Goal: Task Accomplishment & Management: Use online tool/utility

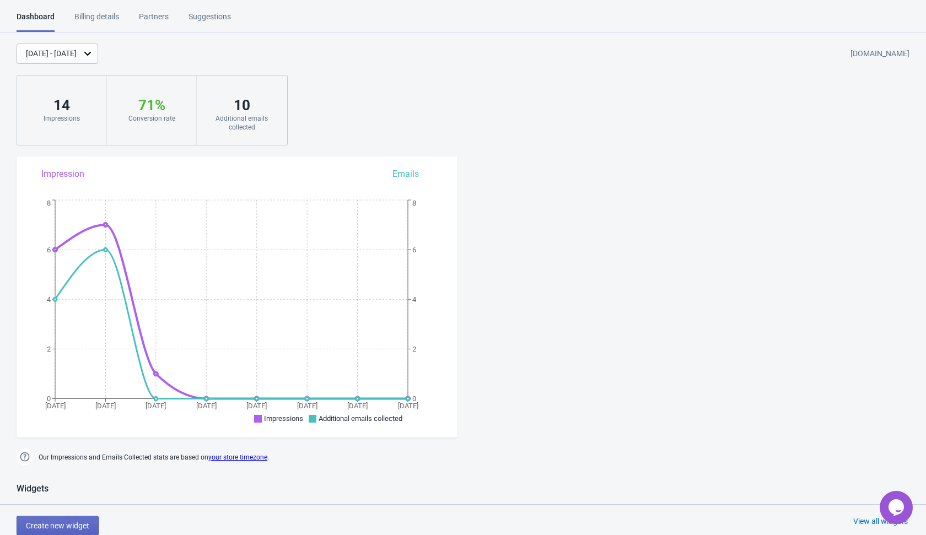
click at [148, 15] on div "Partners" at bounding box center [154, 20] width 30 height 19
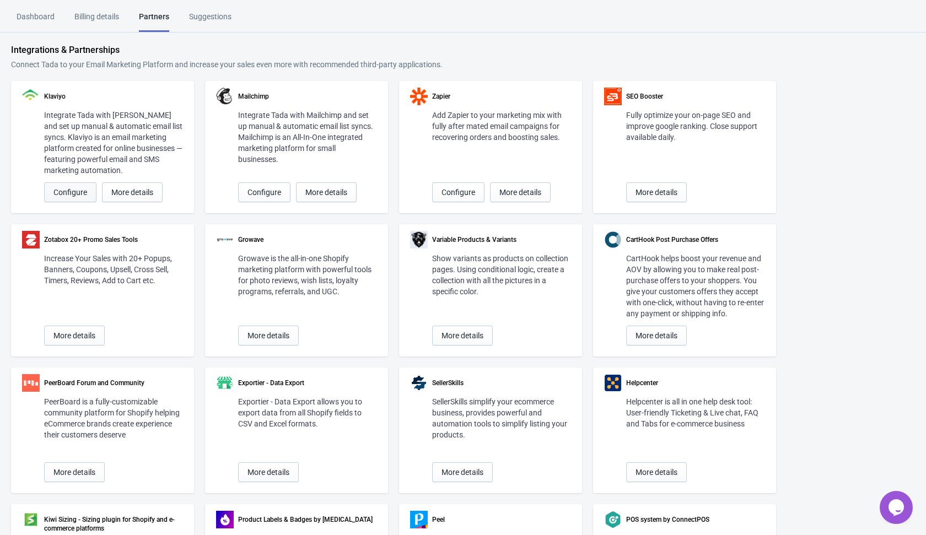
click at [68, 197] on button "Configure" at bounding box center [70, 192] width 52 height 20
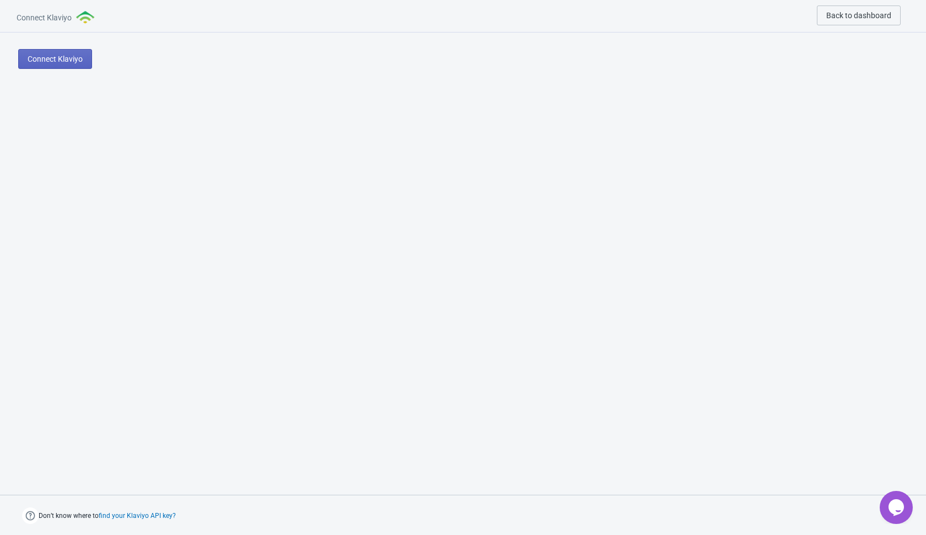
click at [98, 139] on div "Connect Klaviyo" at bounding box center [463, 156] width 926 height 247
click at [78, 58] on span "Connect Klaviyo" at bounding box center [55, 59] width 55 height 9
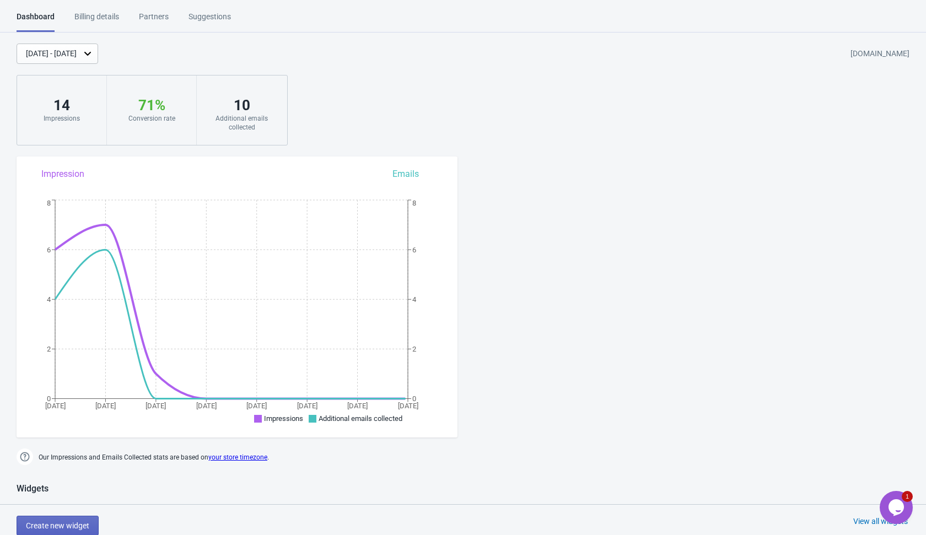
click at [161, 13] on div "Partners" at bounding box center [154, 20] width 30 height 19
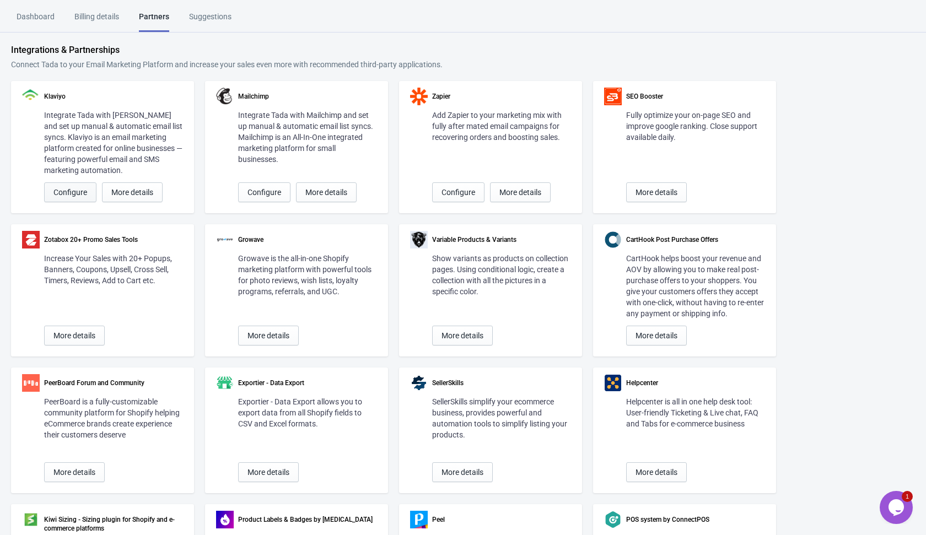
click at [78, 197] on button "Configure" at bounding box center [70, 192] width 52 height 20
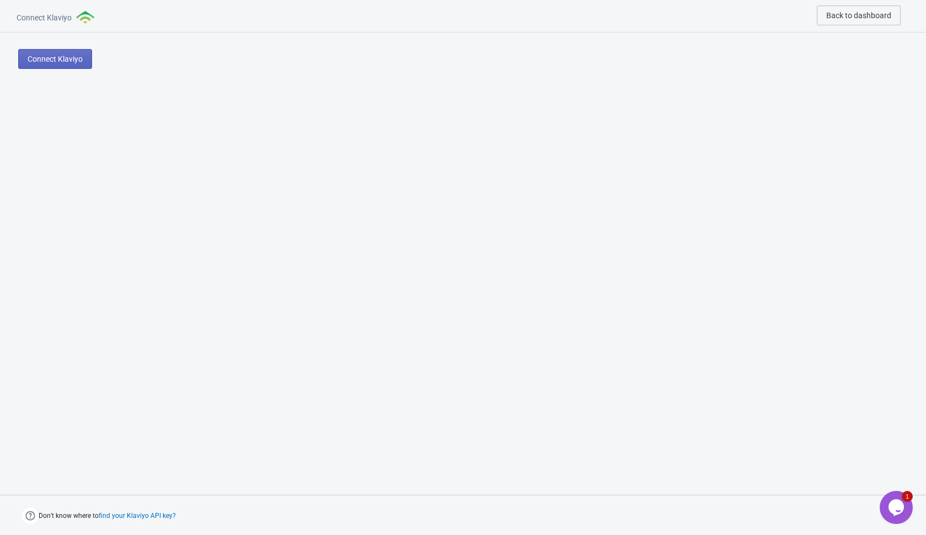
click at [94, 57] on div "Connect Klaviyo" at bounding box center [98, 59] width 160 height 20
click at [53, 60] on span "Connect Klaviyo" at bounding box center [55, 59] width 55 height 9
